Goal: Task Accomplishment & Management: Manage account settings

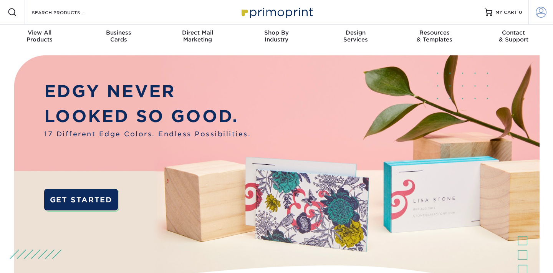
click at [543, 13] on span at bounding box center [541, 12] width 11 height 11
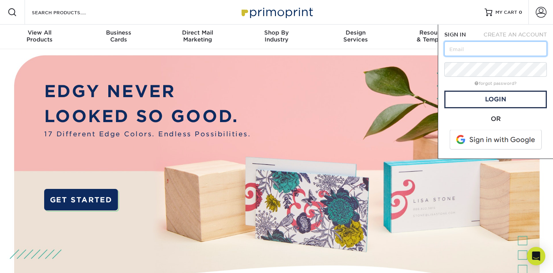
type input "[EMAIL_ADDRESS][DOMAIN_NAME]"
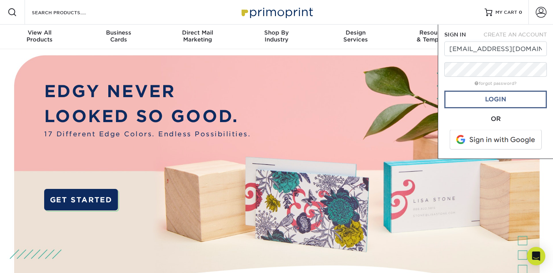
click at [497, 101] on link "Login" at bounding box center [495, 100] width 103 height 18
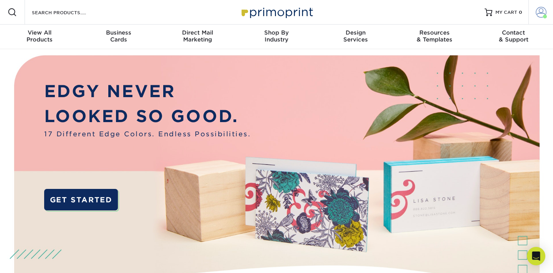
click at [540, 11] on span at bounding box center [541, 12] width 11 height 11
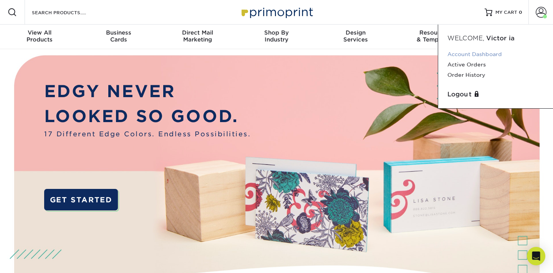
click at [482, 55] on link "Account Dashboard" at bounding box center [495, 54] width 96 height 10
click at [471, 77] on link "Order History" at bounding box center [495, 75] width 96 height 10
click at [455, 73] on link "Order History" at bounding box center [495, 75] width 96 height 10
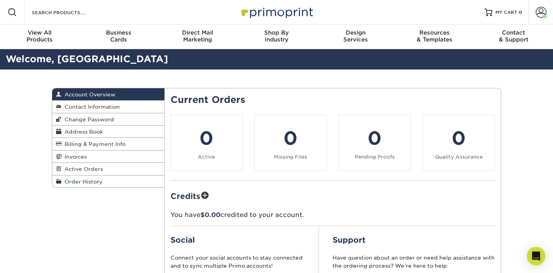
click at [93, 184] on link "Order History" at bounding box center [108, 181] width 112 height 12
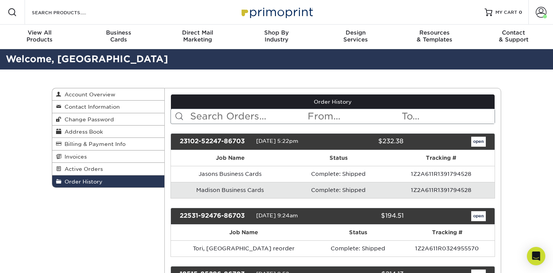
click at [476, 142] on link "open" at bounding box center [478, 142] width 15 height 10
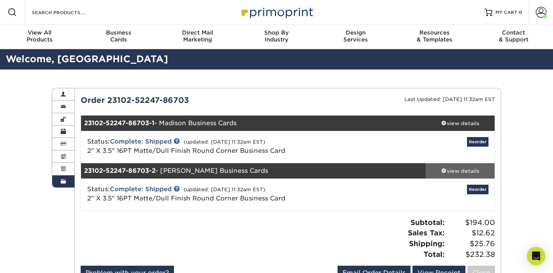
click at [441, 170] on span at bounding box center [443, 170] width 5 height 5
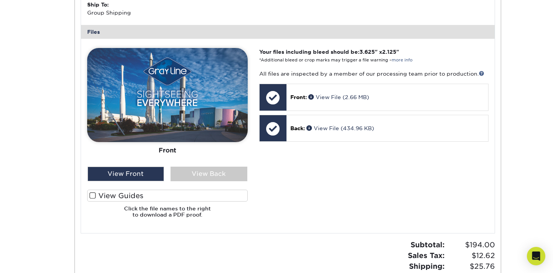
scroll to position [326, 0]
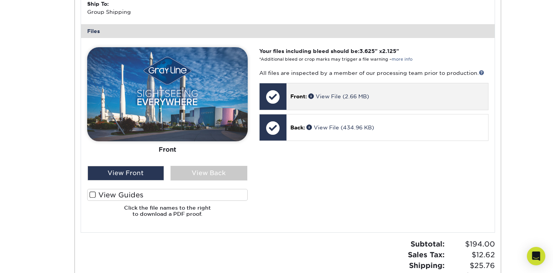
click at [381, 97] on div "Front: View File (2.66 MB)" at bounding box center [387, 96] width 202 height 26
click at [311, 93] on span at bounding box center [311, 95] width 7 height 5
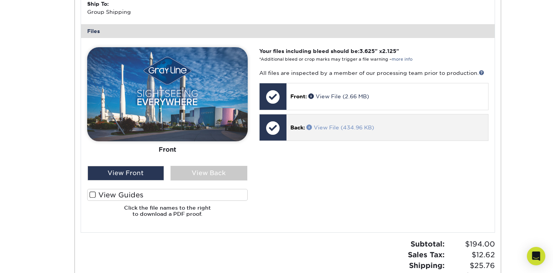
click at [309, 124] on span at bounding box center [309, 126] width 7 height 5
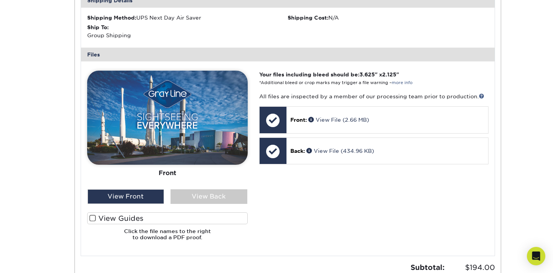
scroll to position [297, 0]
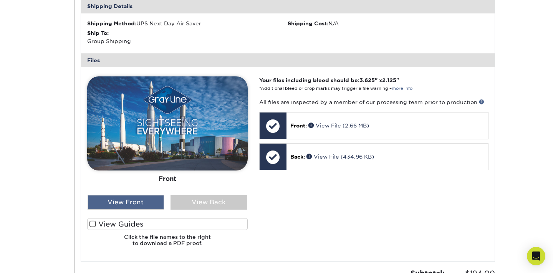
click at [117, 201] on div "View Front" at bounding box center [126, 202] width 77 height 15
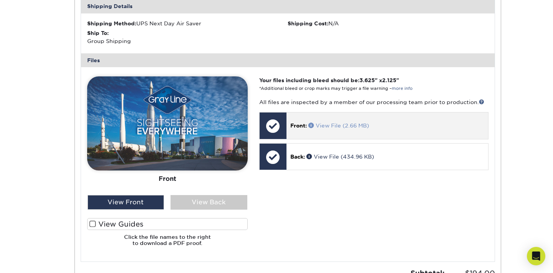
click at [337, 122] on link "View File (2.66 MB)" at bounding box center [338, 125] width 61 height 6
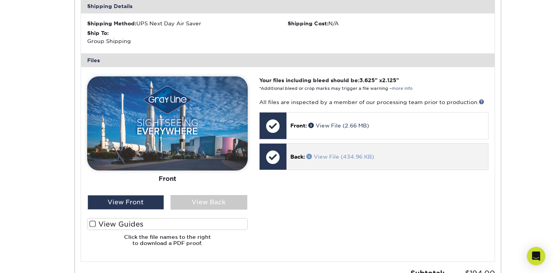
click at [311, 154] on span at bounding box center [309, 156] width 7 height 5
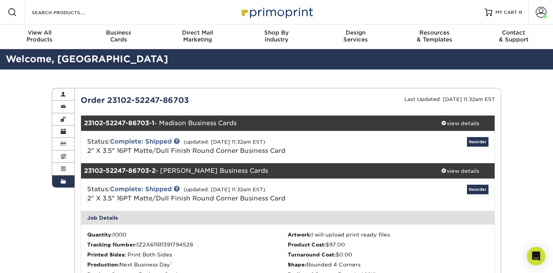
scroll to position [0, 0]
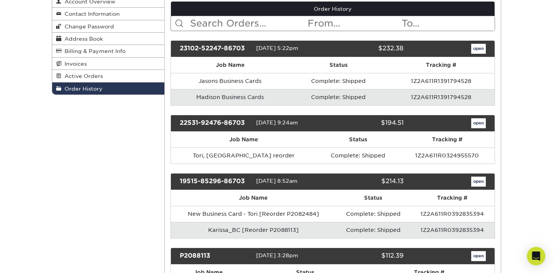
scroll to position [96, 0]
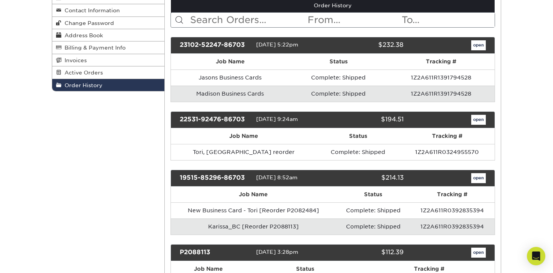
click at [477, 119] on link "open" at bounding box center [478, 120] width 15 height 10
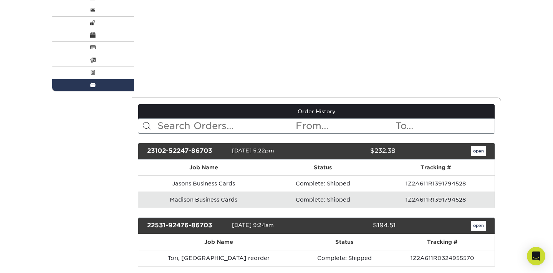
scroll to position [0, 0]
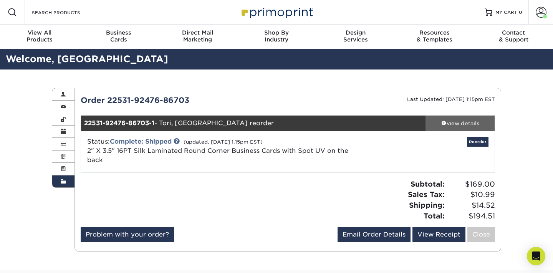
click at [443, 124] on span at bounding box center [443, 122] width 5 height 5
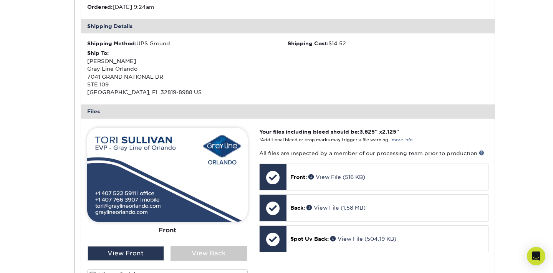
scroll to position [248, 0]
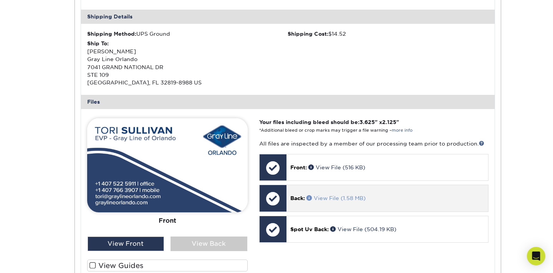
click at [329, 195] on link "View File (1.58 MB)" at bounding box center [335, 198] width 59 height 6
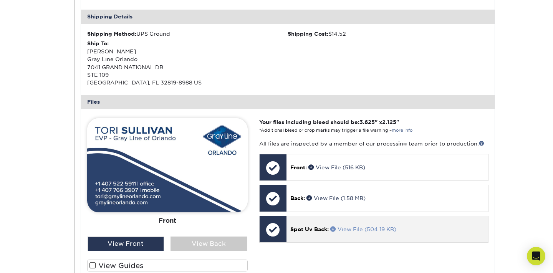
click at [344, 226] on link "View File (504.19 KB)" at bounding box center [363, 229] width 66 height 6
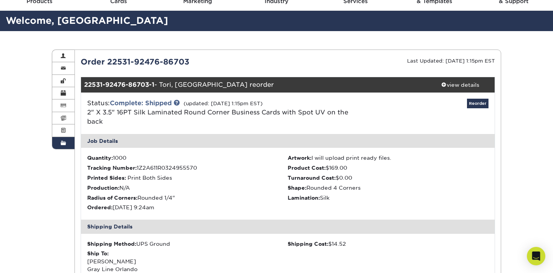
scroll to position [15, 0]
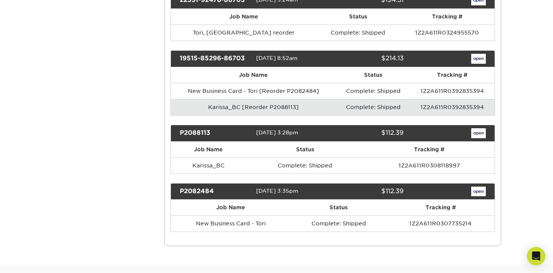
scroll to position [217, 0]
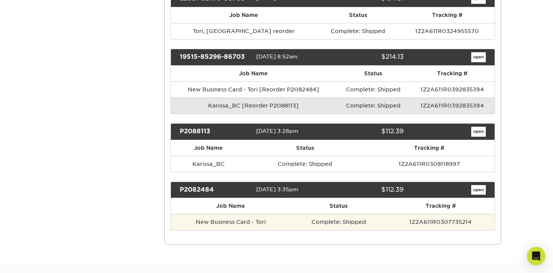
click at [457, 219] on td "1Z2A611R0307735214" at bounding box center [441, 222] width 108 height 16
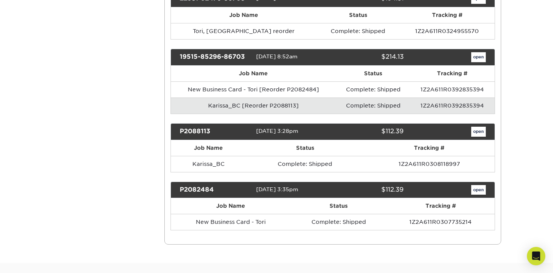
click at [478, 188] on link "open" at bounding box center [478, 190] width 15 height 10
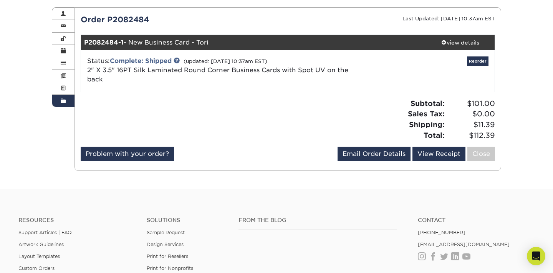
scroll to position [84, 0]
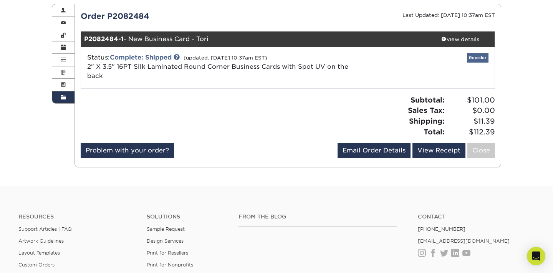
click at [476, 60] on link "Reorder" at bounding box center [478, 58] width 22 height 10
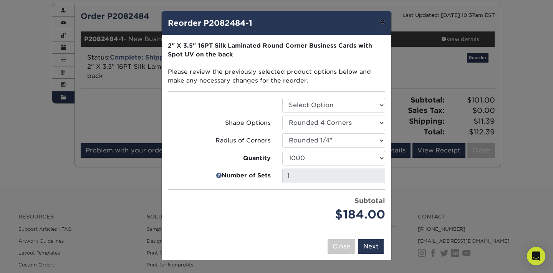
click at [380, 23] on button "×" at bounding box center [383, 22] width 18 height 22
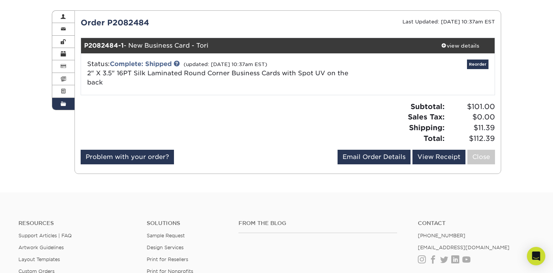
scroll to position [73, 0]
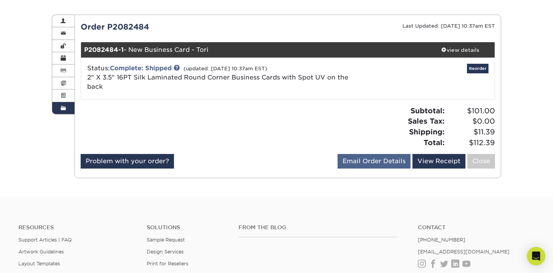
click at [383, 159] on link "Email Order Details" at bounding box center [373, 161] width 73 height 15
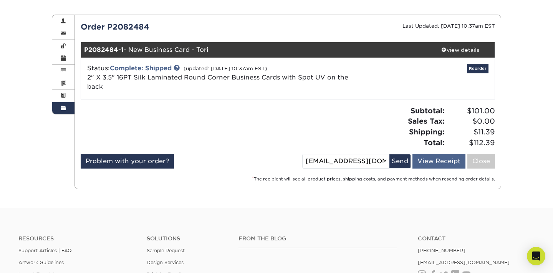
click at [430, 157] on link "View Receipt" at bounding box center [438, 161] width 53 height 15
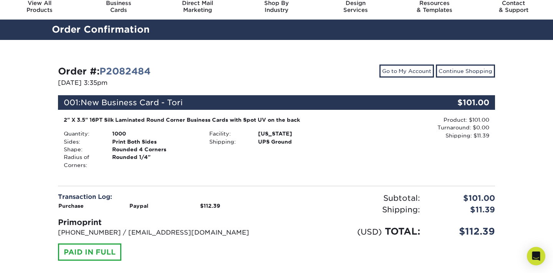
scroll to position [10, 0]
